Goal: Use online tool/utility

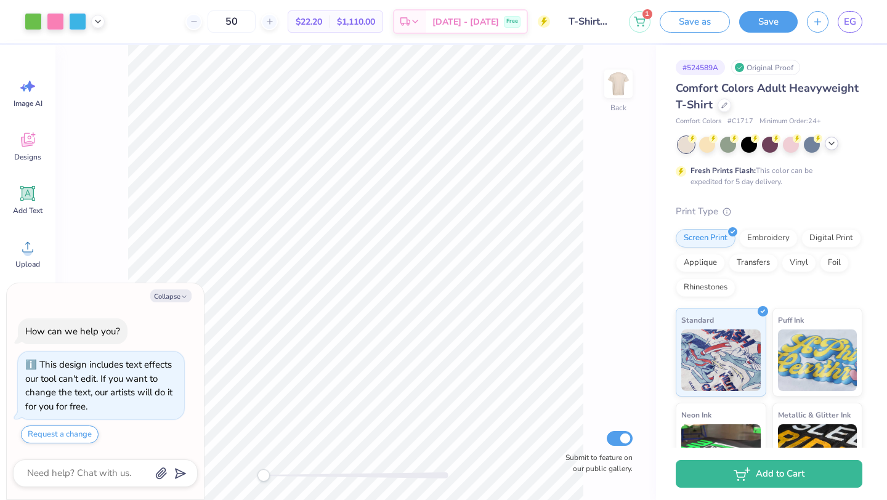
click at [830, 143] on polyline at bounding box center [831, 143] width 5 height 2
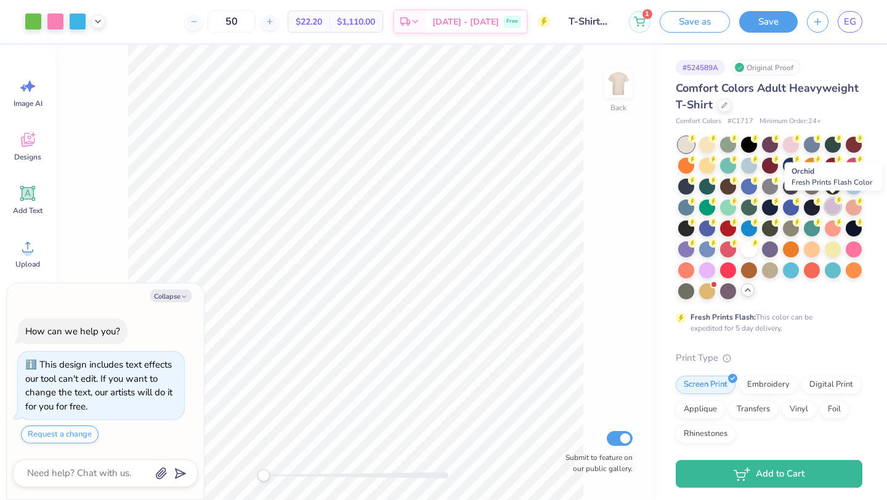
click at [831, 204] on div at bounding box center [833, 206] width 16 height 16
click at [788, 153] on div at bounding box center [770, 218] width 184 height 163
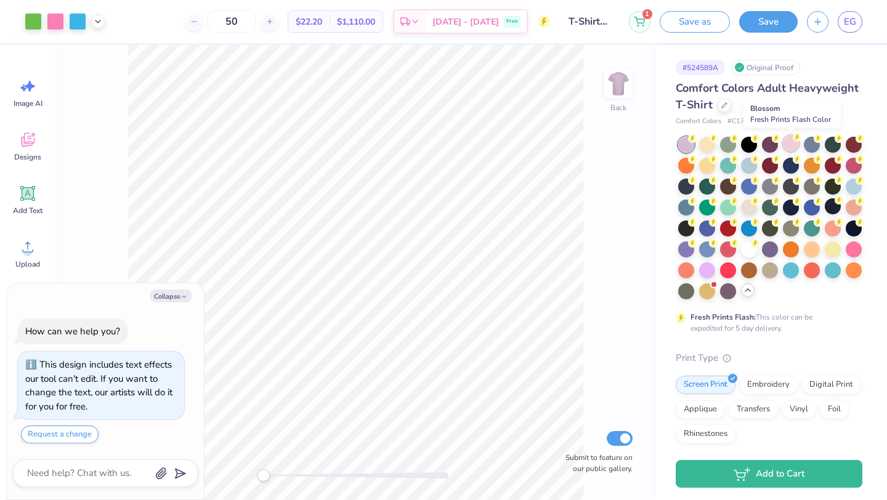
click at [791, 146] on div at bounding box center [791, 144] width 16 height 16
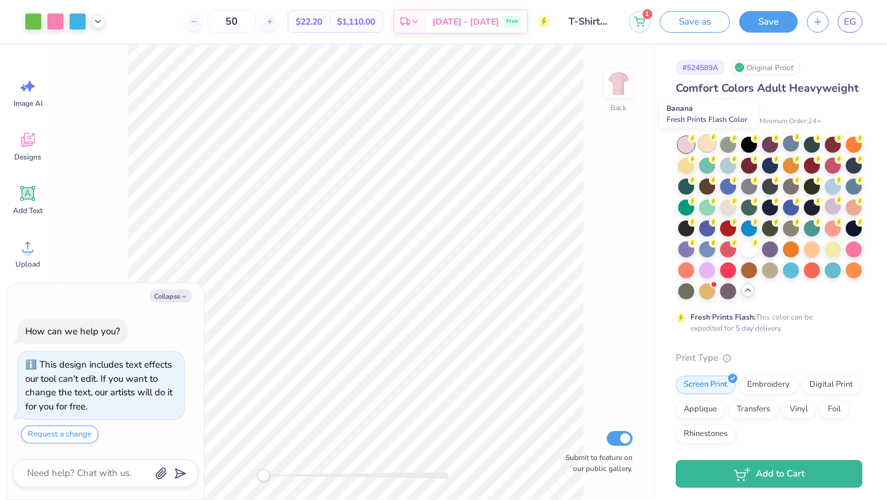
click at [711, 147] on div at bounding box center [707, 144] width 16 height 16
click at [704, 147] on div at bounding box center [707, 144] width 16 height 16
click at [770, 25] on button "Save" at bounding box center [768, 20] width 59 height 22
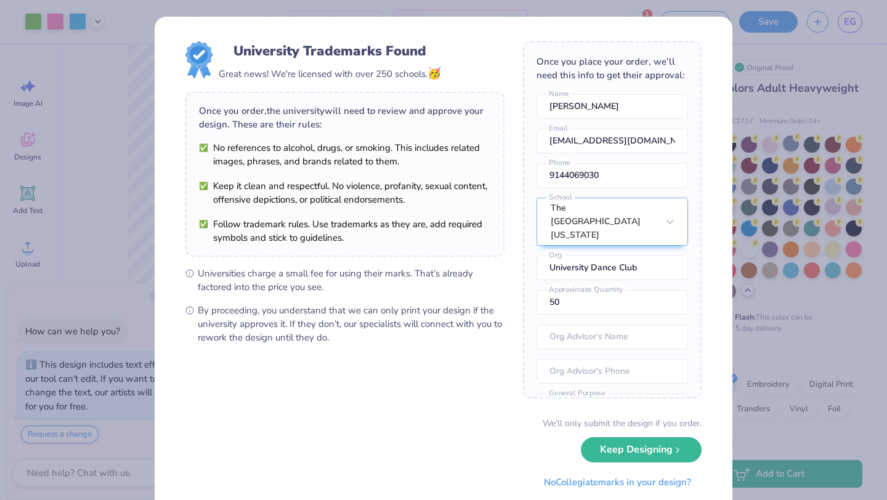
type textarea "x"
